Goal: Understand process/instructions: Learn how to perform a task or action

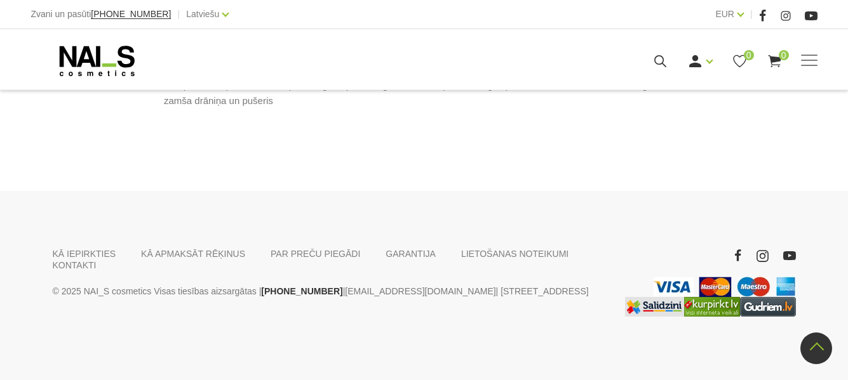
scroll to position [826, 0]
click at [76, 252] on link "KĀ IEPIRKTIES" at bounding box center [85, 253] width 64 height 11
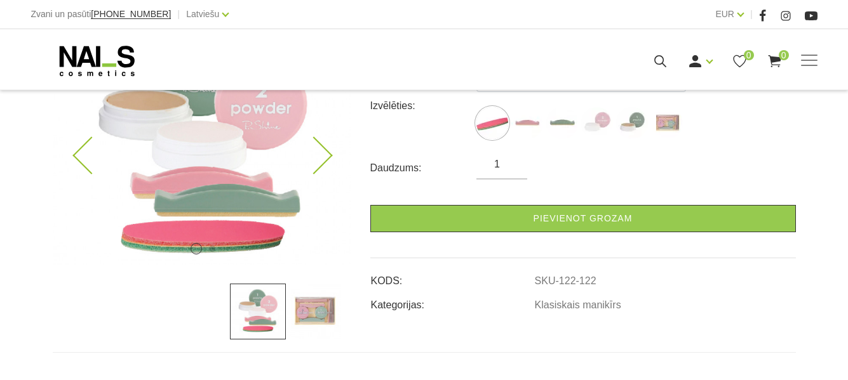
scroll to position [318, 0]
